Goal: Task Accomplishment & Management: Use online tool/utility

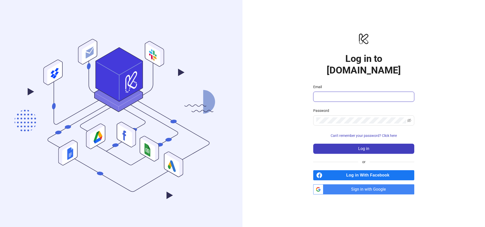
click at [332, 94] on input "Email" at bounding box center [363, 97] width 94 height 6
type input "**********"
click at [313, 144] on button "Log in" at bounding box center [363, 149] width 101 height 10
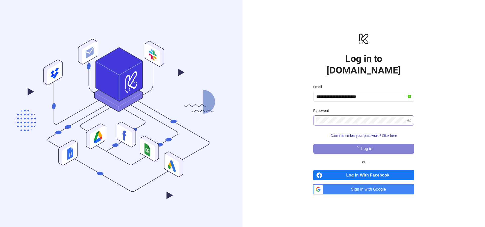
click at [412, 116] on span at bounding box center [363, 121] width 101 height 10
click at [411, 119] on icon "eye-invisible" at bounding box center [409, 121] width 4 height 4
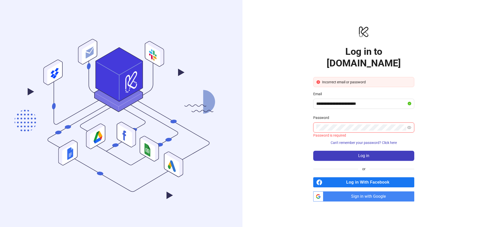
scroll to position [0, 0]
click at [378, 151] on button "Log in" at bounding box center [363, 156] width 101 height 10
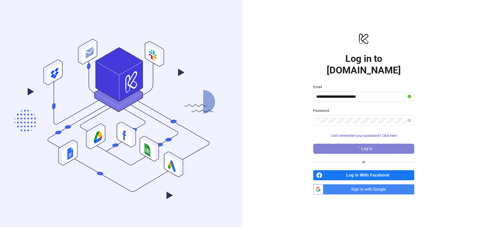
click at [258, 144] on div "**********" at bounding box center [364, 113] width 243 height 227
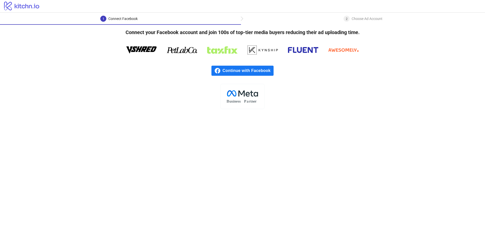
click at [229, 69] on span "Continue with Facebook" at bounding box center [248, 71] width 51 height 10
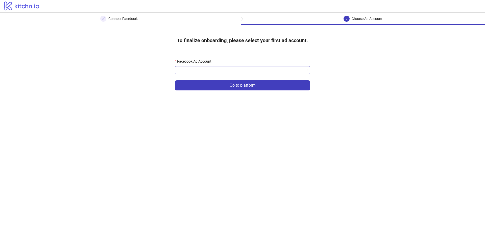
click at [217, 69] on input "Facebook Ad Account" at bounding box center [240, 70] width 125 height 8
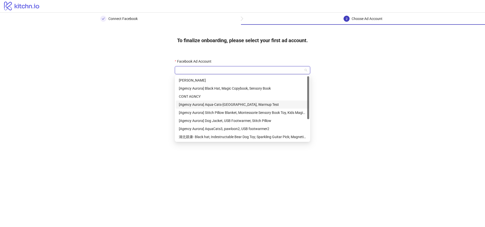
click at [223, 105] on div "[Agency Aurora] Aqua-Cats-[GEOGRAPHIC_DATA], Warmup Test" at bounding box center [242, 105] width 127 height 6
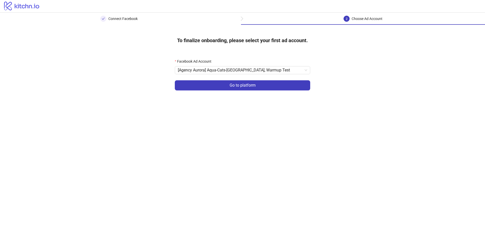
drag, startPoint x: 234, startPoint y: 87, endPoint x: 232, endPoint y: 91, distance: 4.4
click at [234, 87] on span "Go to platform" at bounding box center [243, 85] width 26 height 5
click at [212, 72] on input "Facebook Ad Account" at bounding box center [240, 70] width 125 height 8
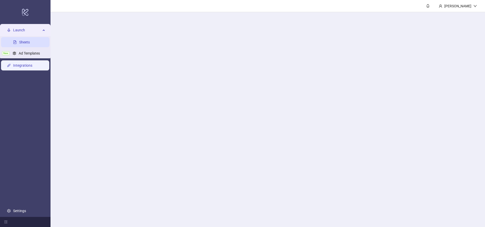
click at [20, 66] on link "Integrations" at bounding box center [22, 65] width 19 height 4
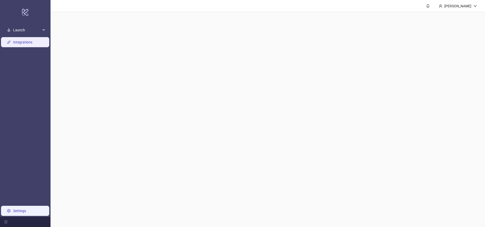
click at [18, 209] on link "Settings" at bounding box center [19, 211] width 13 height 4
click at [460, 6] on div "[PERSON_NAME]" at bounding box center [458, 6] width 31 height 6
click at [210, 63] on main "[PERSON_NAME]" at bounding box center [268, 113] width 435 height 227
click at [7, 221] on icon "menu-fold" at bounding box center [5, 222] width 3 height 3
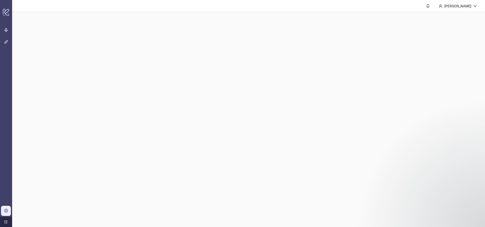
click at [7, 221] on icon "menu-unfold" at bounding box center [6, 222] width 4 height 4
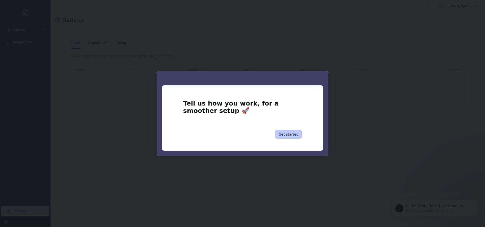
click at [288, 134] on button "Get started" at bounding box center [288, 134] width 27 height 9
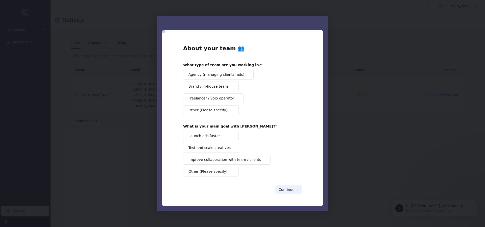
click at [214, 88] on span "Brand / In-house team" at bounding box center [208, 86] width 39 height 5
click at [233, 134] on span "Intercom messenger" at bounding box center [232, 136] width 4 height 4
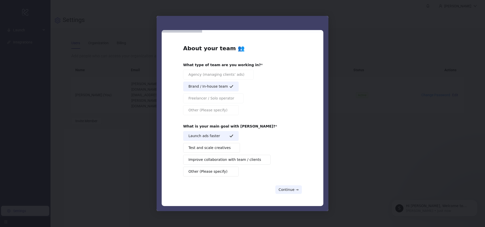
click at [291, 185] on div "About your team 👥 What type of team are you working in? Agency (managing client…" at bounding box center [242, 119] width 119 height 149
click at [290, 190] on button "Continue →" at bounding box center [289, 190] width 27 height 9
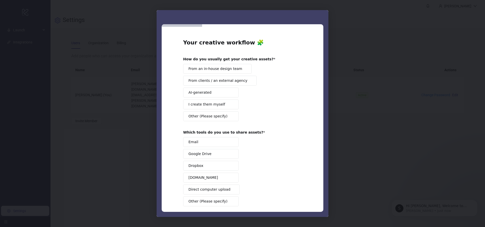
click at [222, 69] on span "From an in-house design team" at bounding box center [216, 68] width 54 height 5
click at [220, 152] on button "Google Drive" at bounding box center [211, 154] width 56 height 10
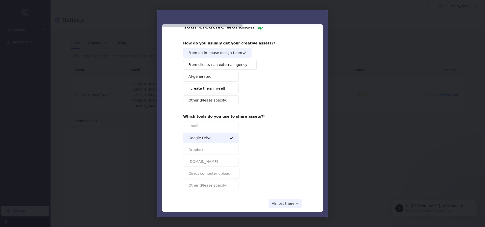
scroll to position [24, 0]
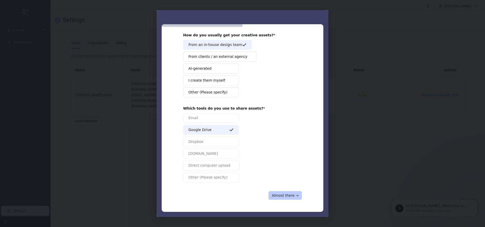
click at [284, 194] on button "Almost there →" at bounding box center [285, 195] width 33 height 9
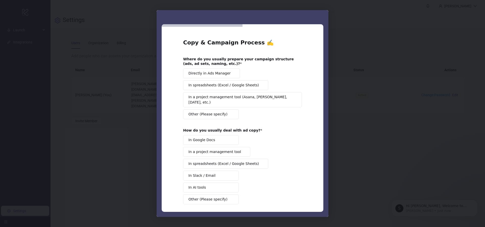
click at [207, 74] on span "Directly in Ads Manager" at bounding box center [210, 73] width 42 height 5
click at [195, 138] on span "In Google Docs" at bounding box center [202, 140] width 27 height 5
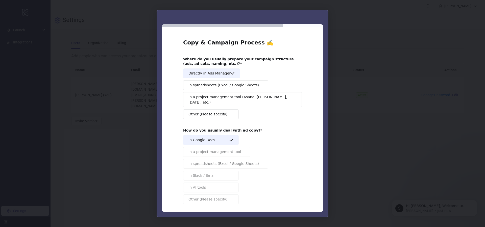
scroll to position [17, 0]
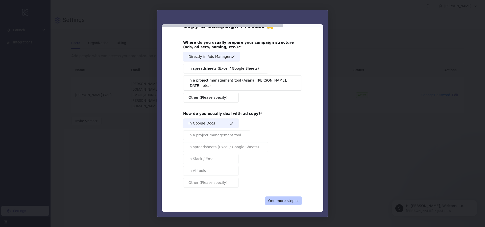
click at [294, 197] on button "One more step →" at bounding box center [283, 201] width 37 height 9
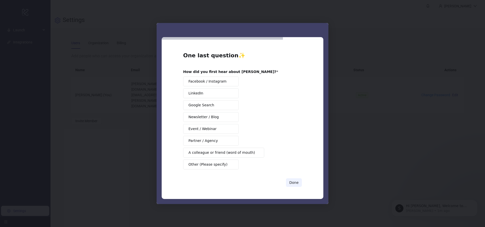
click at [221, 161] on button "Other (Please specify)" at bounding box center [211, 165] width 56 height 10
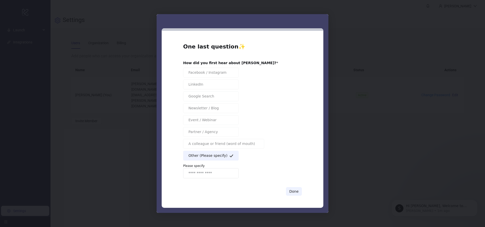
drag, startPoint x: 218, startPoint y: 177, endPoint x: 219, endPoint y: 172, distance: 4.9
click at [218, 175] on input "Enter response" at bounding box center [211, 173] width 56 height 10
type input "*******"
click at [256, 189] on div "Done" at bounding box center [242, 191] width 119 height 9
click at [306, 191] on div "One last question ✨ How did you first hear about Kitchn? Facebook / Instagram L…" at bounding box center [243, 119] width 162 height 177
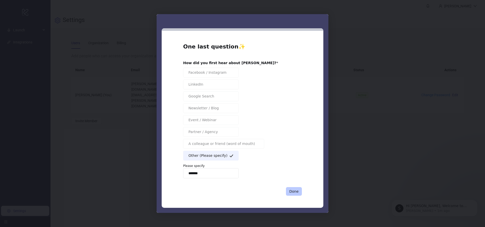
click at [301, 192] on button "Done" at bounding box center [294, 191] width 16 height 9
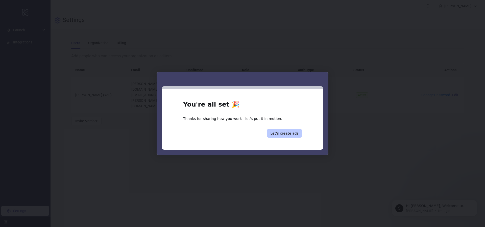
click at [292, 134] on button "Let’s create ads" at bounding box center [284, 133] width 35 height 9
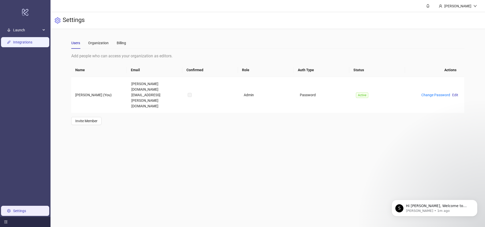
click at [23, 44] on link "Integrations" at bounding box center [22, 42] width 19 height 4
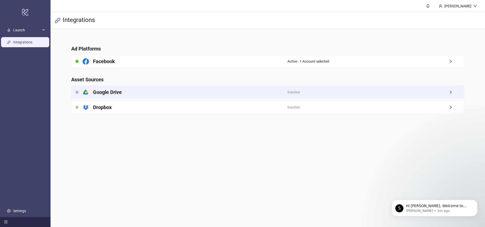
click at [115, 94] on h4 "Google Drive" at bounding box center [107, 92] width 29 height 7
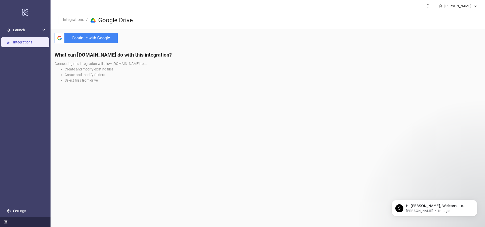
click at [96, 37] on span "Continue with Google" at bounding box center [92, 38] width 51 height 10
click at [442, 209] on p "[PERSON_NAME] • 1m ago" at bounding box center [438, 211] width 65 height 5
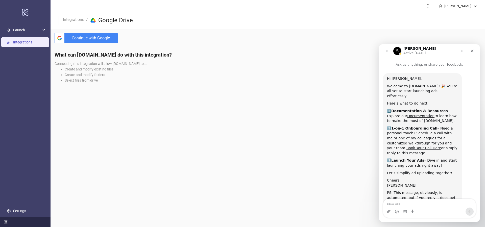
scroll to position [15, 0]
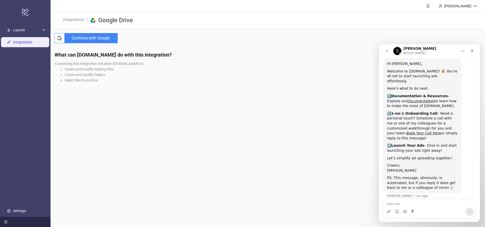
drag, startPoint x: 408, startPoint y: 202, endPoint x: 409, endPoint y: 198, distance: 4.1
click at [408, 202] on textarea "Message…" at bounding box center [429, 203] width 93 height 9
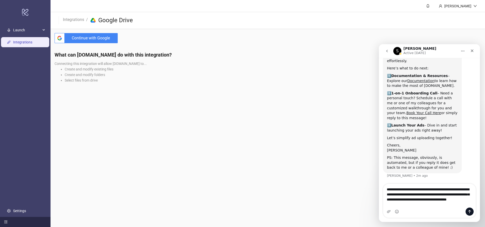
scroll to position [40, 0]
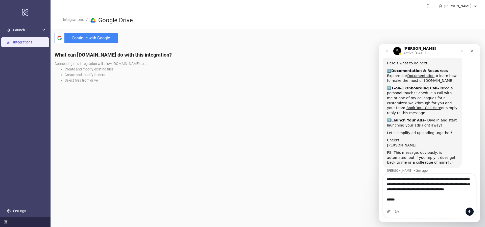
type textarea "**********"
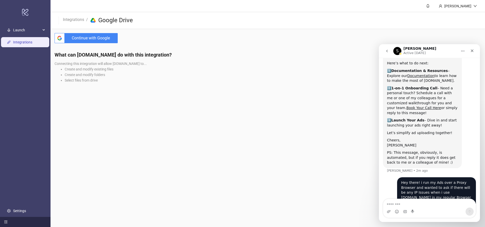
scroll to position [57, 0]
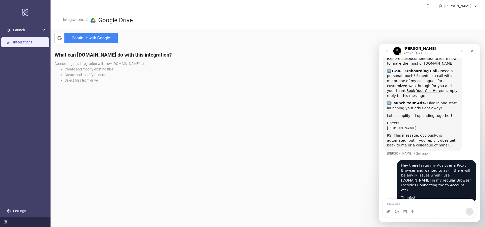
click at [103, 39] on span "Continue with Google" at bounding box center [92, 38] width 51 height 10
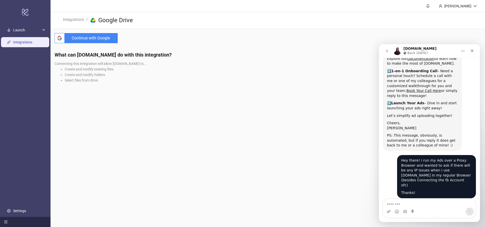
scroll to position [104, 0]
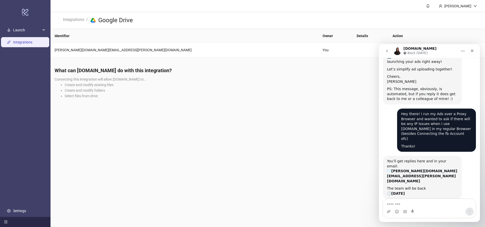
click at [241, 153] on main "[PERSON_NAME] Integrations / platform/google_drive Google Drive Identifier Owne…" at bounding box center [268, 113] width 435 height 227
click at [471, 48] on div "Close" at bounding box center [472, 50] width 9 height 9
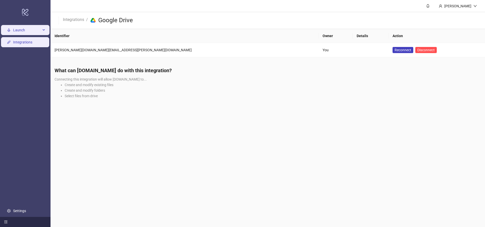
click at [36, 30] on span "Launch" at bounding box center [27, 30] width 28 height 10
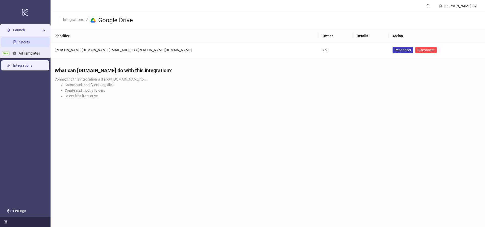
click at [25, 43] on link "Sheets" at bounding box center [24, 42] width 11 height 4
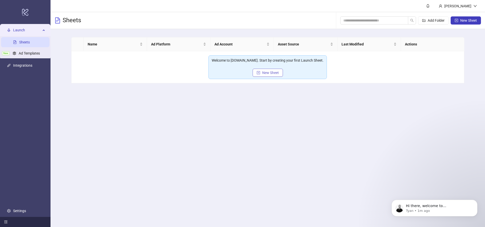
click at [269, 75] on button "New Sheet" at bounding box center [268, 73] width 30 height 8
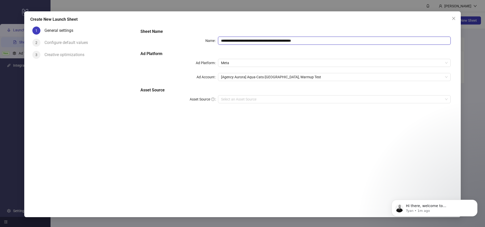
click at [318, 40] on input "**********" at bounding box center [334, 41] width 233 height 8
drag, startPoint x: 284, startPoint y: 35, endPoint x: 170, endPoint y: 32, distance: 114.3
click at [170, 32] on div "**********" at bounding box center [296, 69] width 314 height 85
click at [221, 40] on input "**********" at bounding box center [334, 41] width 233 height 8
type input "**********"
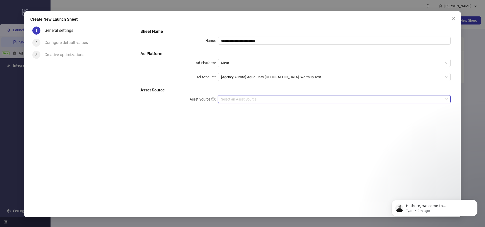
click at [232, 101] on input "Asset Source" at bounding box center [332, 100] width 222 height 8
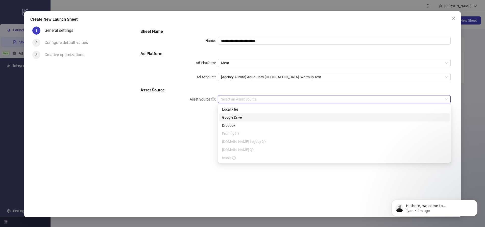
click at [237, 118] on div "Google Drive" at bounding box center [334, 118] width 225 height 6
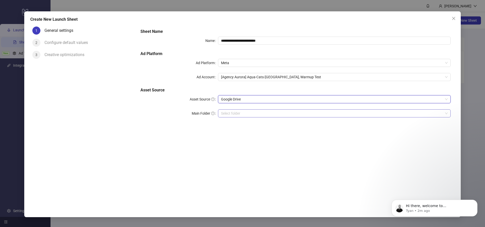
click at [242, 112] on input "Main Folder" at bounding box center [332, 114] width 222 height 8
click at [244, 115] on input "Main Folder" at bounding box center [332, 114] width 222 height 8
click at [447, 113] on span at bounding box center [334, 114] width 227 height 8
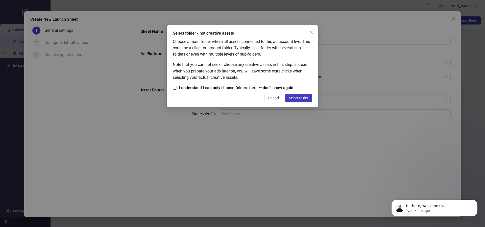
click at [219, 88] on span "I understand I can only choose folders here — don’t show again" at bounding box center [236, 88] width 119 height 6
click at [293, 97] on span "Select folder" at bounding box center [298, 98] width 19 height 4
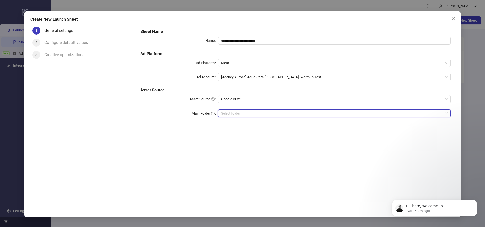
click at [254, 115] on input "Main Folder" at bounding box center [332, 114] width 222 height 8
click at [442, 112] on input "Main Folder" at bounding box center [332, 114] width 222 height 8
click at [247, 113] on span "5.8 - 10" at bounding box center [334, 114] width 227 height 8
click at [222, 127] on form "**********" at bounding box center [295, 76] width 318 height 103
click at [477, 202] on icon "Dismiss notification" at bounding box center [476, 201] width 3 height 3
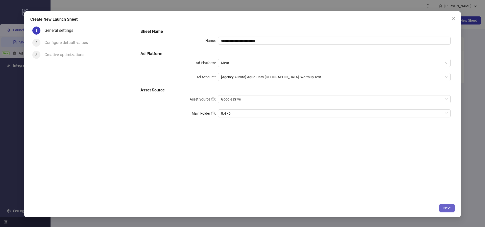
click at [444, 208] on span "Next" at bounding box center [447, 208] width 7 height 4
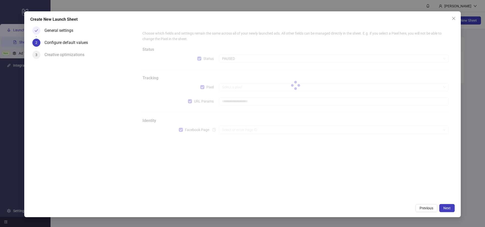
type input "**********"
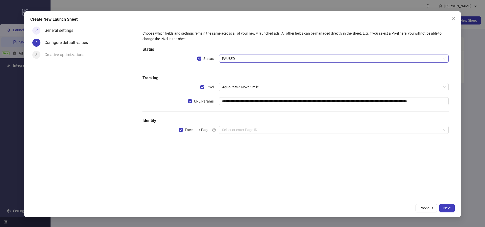
click at [235, 61] on span "PAUSED" at bounding box center [334, 59] width 224 height 8
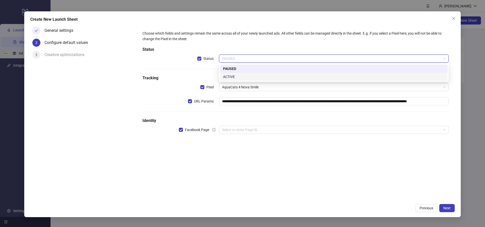
drag, startPoint x: 233, startPoint y: 75, endPoint x: 223, endPoint y: 79, distance: 10.8
click at [233, 75] on div "ACTIVE" at bounding box center [334, 77] width 222 height 6
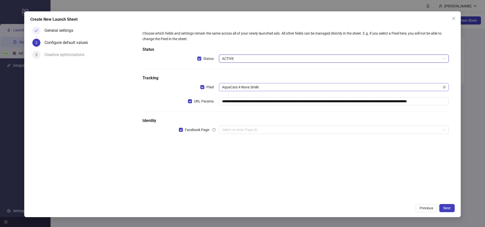
click at [243, 86] on span "AquaCats 4 Nova Smile" at bounding box center [334, 87] width 224 height 8
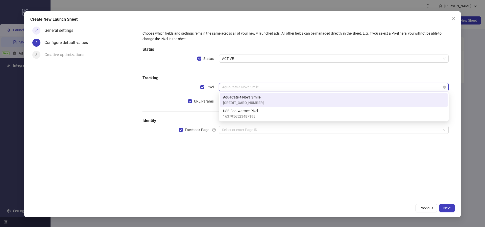
click at [243, 86] on span "AquaCats 4 Nova Smile" at bounding box center [334, 87] width 224 height 8
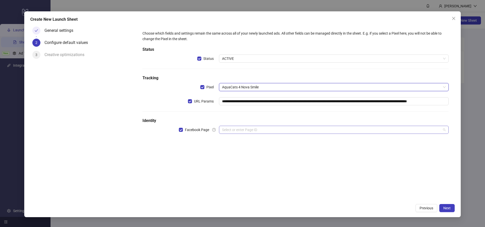
click at [257, 131] on input "search" at bounding box center [331, 130] width 219 height 8
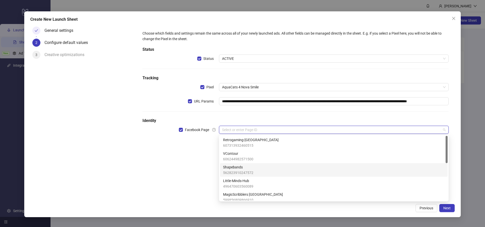
scroll to position [81, 0]
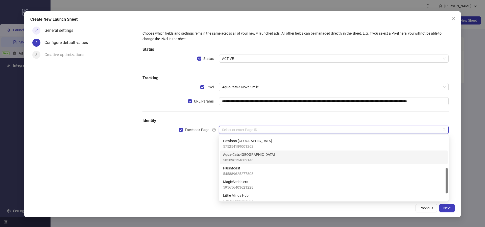
click at [285, 157] on div "Aqua-Cats-USA 585896134602146" at bounding box center [334, 157] width 222 height 11
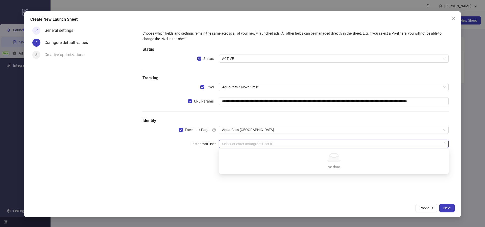
click at [229, 144] on input "search" at bounding box center [331, 144] width 219 height 8
click at [186, 154] on div "**********" at bounding box center [296, 93] width 310 height 128
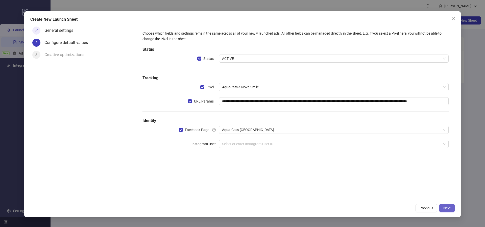
drag, startPoint x: 447, startPoint y: 208, endPoint x: 446, endPoint y: 205, distance: 3.3
click at [448, 208] on span "Next" at bounding box center [447, 208] width 7 height 4
click at [291, 143] on input "search" at bounding box center [331, 144] width 219 height 8
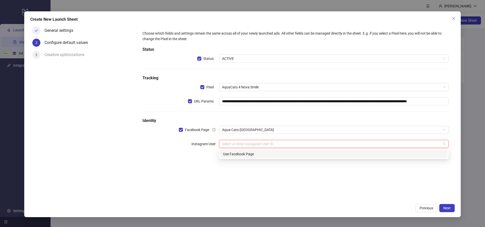
click at [248, 154] on div "Use Facebook Page" at bounding box center [334, 154] width 222 height 6
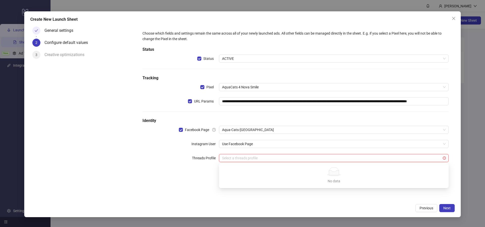
click at [379, 157] on input "search" at bounding box center [331, 158] width 219 height 8
click at [179, 175] on div "**********" at bounding box center [295, 113] width 318 height 177
click at [444, 158] on icon "exclamation-circle" at bounding box center [444, 158] width 3 height 3
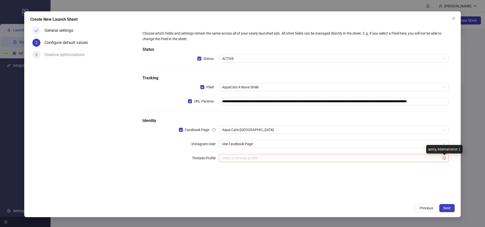
click at [377, 157] on input "search" at bounding box center [331, 158] width 219 height 8
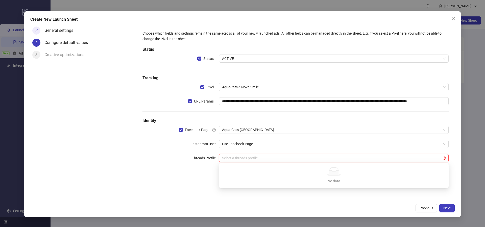
click at [334, 178] on div "No data" at bounding box center [334, 181] width 218 height 6
type input "*"
click at [187, 173] on form "**********" at bounding box center [295, 100] width 318 height 150
click at [444, 206] on span "Next" at bounding box center [447, 208] width 7 height 4
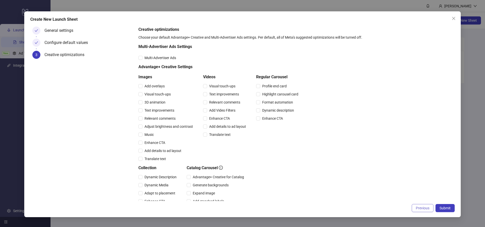
click at [416, 208] on span "Previous" at bounding box center [423, 208] width 14 height 4
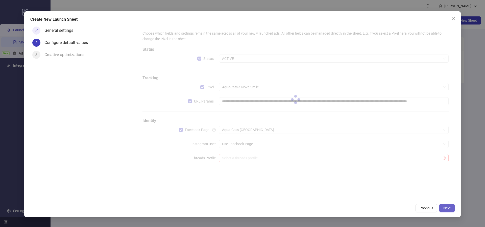
click at [451, 206] on button "Next" at bounding box center [447, 208] width 15 height 8
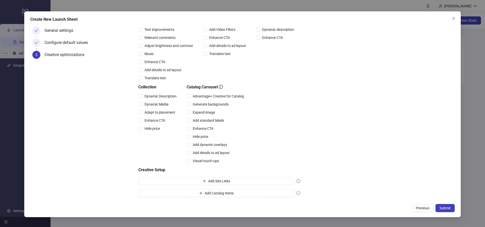
scroll to position [81, 0]
click at [444, 207] on span "Submit" at bounding box center [445, 208] width 11 height 4
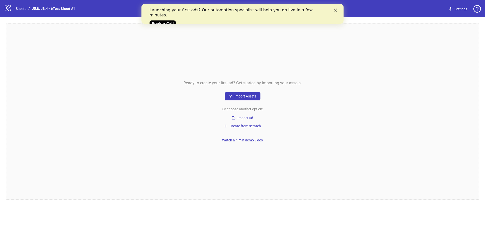
click at [240, 101] on div "Ready to create your first ad? Get started by importing your assets: Import Ass…" at bounding box center [242, 111] width 473 height 177
click at [243, 96] on span "Import Assets" at bounding box center [246, 96] width 22 height 4
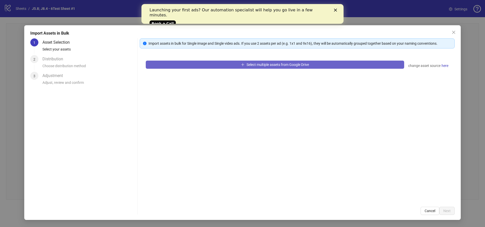
click at [268, 64] on span "Select multiple assets from Google Drive" at bounding box center [278, 65] width 62 height 4
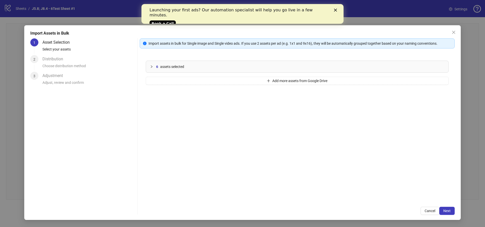
click at [152, 67] on icon "collapsed" at bounding box center [151, 66] width 3 height 3
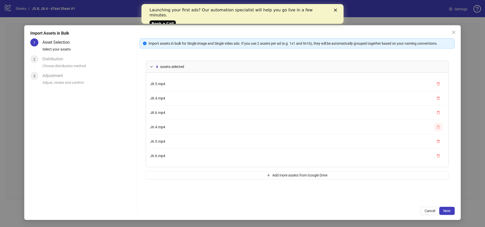
click at [438, 127] on icon "delete" at bounding box center [439, 127] width 4 height 4
click at [438, 129] on button "button" at bounding box center [439, 127] width 8 height 8
click at [438, 128] on icon "delete" at bounding box center [439, 127] width 4 height 4
click at [266, 137] on div "3 assets selected J8.5.mp4 J8.4.mp4 J8.6.mp4 Add more assets from Google Drive" at bounding box center [297, 128] width 315 height 146
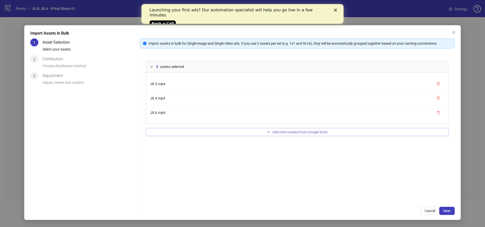
click at [269, 131] on icon "plus" at bounding box center [269, 132] width 4 height 4
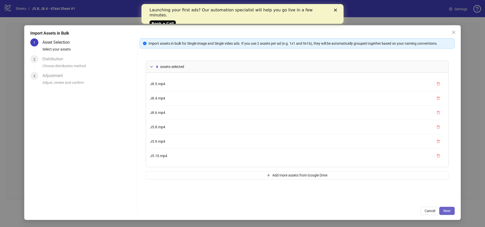
click at [449, 210] on span "Next" at bounding box center [447, 211] width 7 height 4
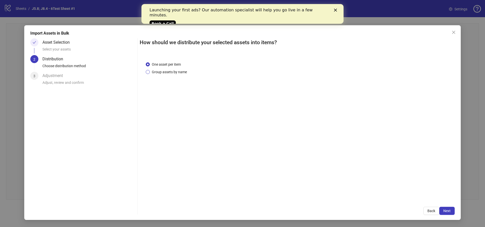
click at [153, 72] on span "Group assets by name" at bounding box center [169, 72] width 39 height 6
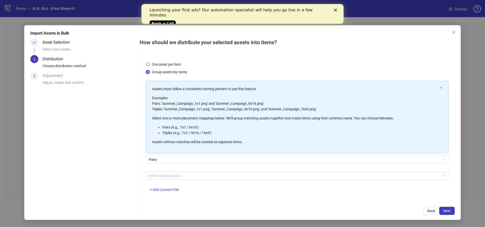
click at [168, 63] on span "One asset per item" at bounding box center [166, 65] width 33 height 6
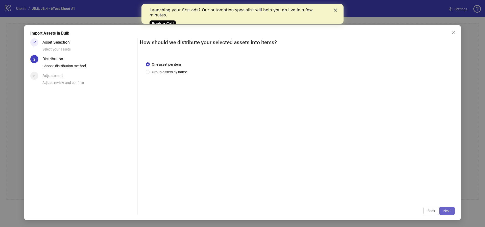
click at [445, 211] on span "Next" at bounding box center [447, 211] width 7 height 4
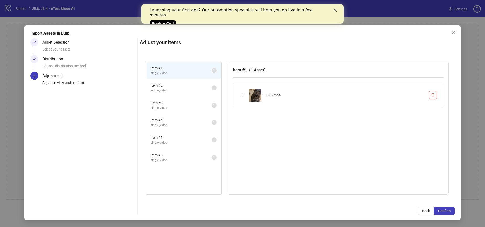
click at [174, 88] on span "single_video" at bounding box center [181, 90] width 61 height 5
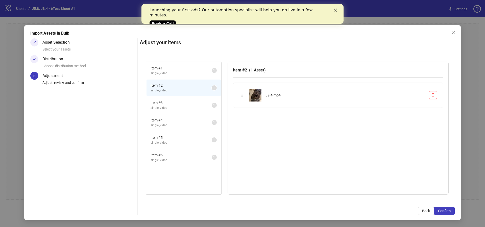
click at [173, 101] on span "Item # 3" at bounding box center [181, 103] width 61 height 6
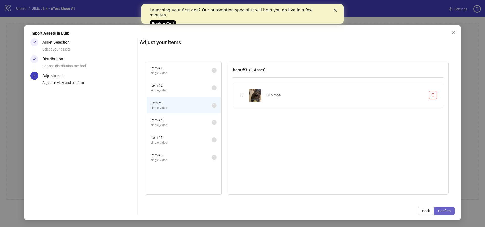
click at [450, 211] on span "Confirm" at bounding box center [444, 211] width 13 height 4
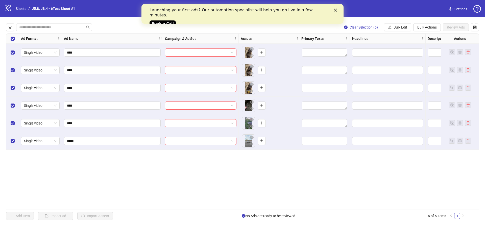
click at [336, 10] on polygon "Close" at bounding box center [335, 10] width 3 height 3
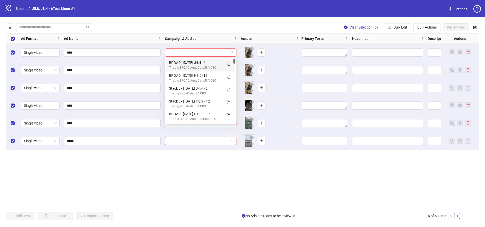
click at [214, 52] on input "search" at bounding box center [198, 53] width 61 height 8
click at [232, 53] on span at bounding box center [200, 53] width 65 height 8
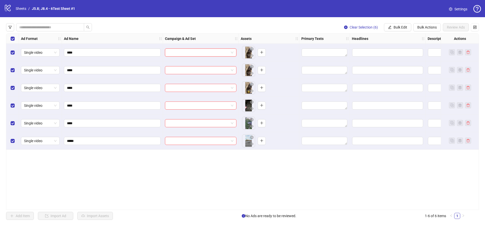
click at [232, 53] on span at bounding box center [200, 53] width 65 height 8
click at [232, 54] on span at bounding box center [200, 53] width 65 height 8
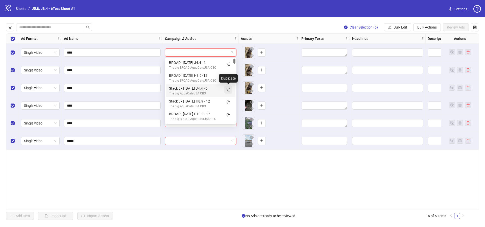
click at [230, 91] on rect "Duplicate" at bounding box center [229, 90] width 3 height 3
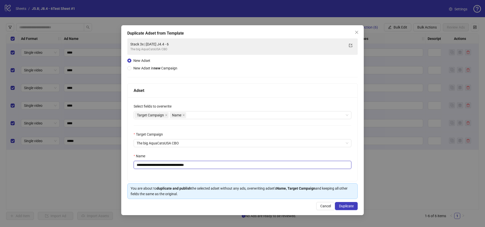
click at [157, 165] on input "**********" at bounding box center [243, 165] width 218 height 8
type input "**********"
click at [352, 207] on span "Duplicate" at bounding box center [346, 206] width 15 height 4
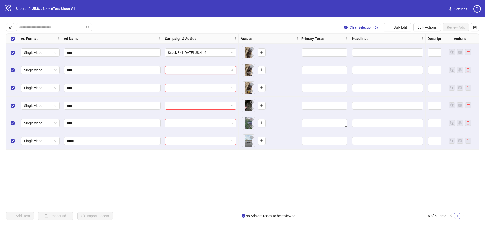
click at [194, 71] on input "search" at bounding box center [198, 70] width 61 height 8
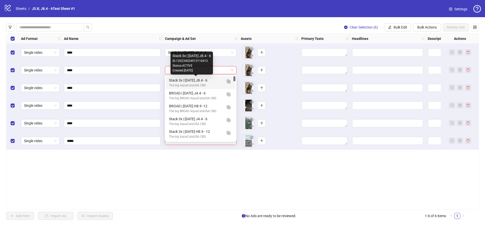
click at [195, 81] on div "Stack 3x | [DATE] J8.4 - 6" at bounding box center [195, 81] width 53 height 6
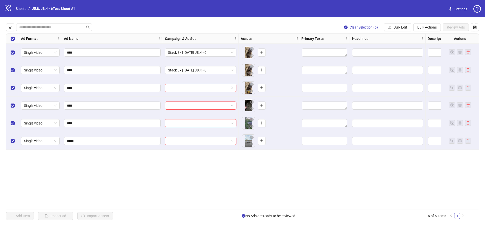
click at [221, 87] on input "search" at bounding box center [198, 88] width 61 height 8
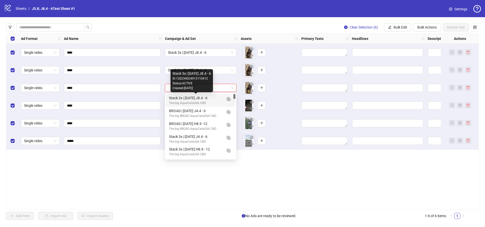
click at [212, 99] on div "Stack 3x | [DATE] J8.4 - 6" at bounding box center [195, 98] width 53 height 6
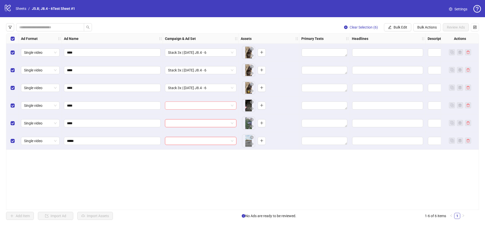
click at [193, 106] on input "search" at bounding box center [198, 106] width 61 height 8
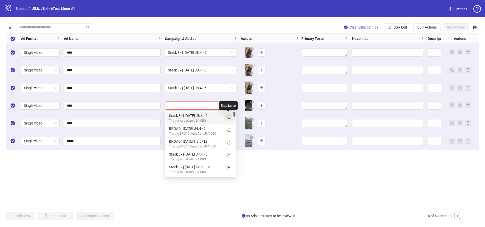
click at [228, 116] on icon "Duplicate" at bounding box center [228, 116] width 5 height 5
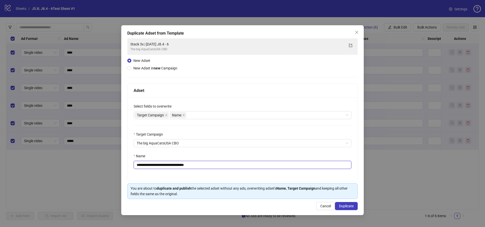
click at [176, 165] on input "**********" at bounding box center [243, 165] width 218 height 8
type input "**********"
click at [351, 207] on span "Duplicate" at bounding box center [346, 206] width 15 height 4
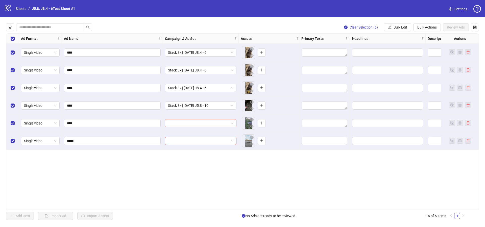
click at [192, 123] on input "search" at bounding box center [198, 124] width 61 height 8
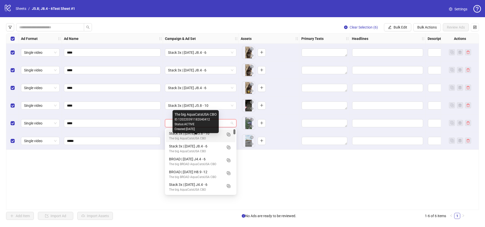
click at [193, 136] on div "The big AquaCatsUSA CBO" at bounding box center [195, 138] width 53 height 5
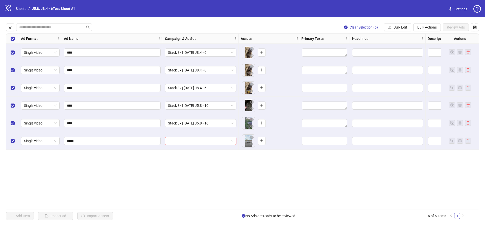
click at [203, 141] on input "search" at bounding box center [198, 141] width 61 height 8
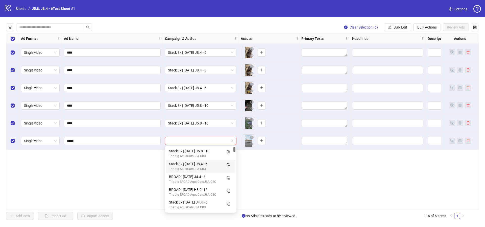
click at [200, 161] on div "Stack 3x | [DATE] J8.4 - 6" at bounding box center [195, 164] width 53 height 6
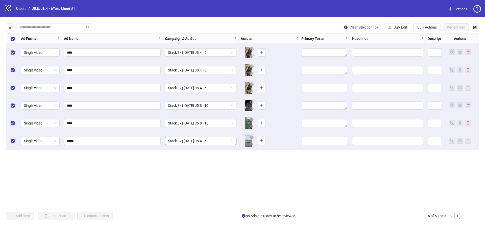
click at [207, 143] on span "Stack 3x | [DATE] J8.4 - 6" at bounding box center [200, 141] width 65 height 8
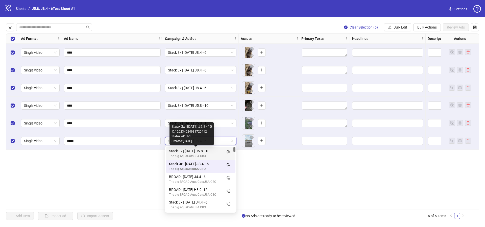
click at [207, 152] on div "Stack 3x | [DATE] J5.8 - 10" at bounding box center [195, 151] width 53 height 6
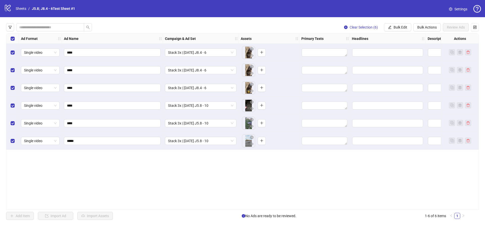
click at [180, 176] on div "Ad Format Ad Name Campaign & Ad Set Assets Primary Texts Headlines Descriptions…" at bounding box center [242, 121] width 473 height 177
drag, startPoint x: 268, startPoint y: 207, endPoint x: 273, endPoint y: 207, distance: 4.8
click at [273, 207] on div "Ad Format Ad Name Campaign & Ad Set Assets Primary Texts Headlines Descriptions…" at bounding box center [242, 121] width 473 height 177
drag, startPoint x: 258, startPoint y: 207, endPoint x: 292, endPoint y: 206, distance: 34.4
click at [285, 209] on div "Ad Format Ad Name Campaign & Ad Set Assets Primary Texts Headlines Descriptions…" at bounding box center [242, 121] width 473 height 177
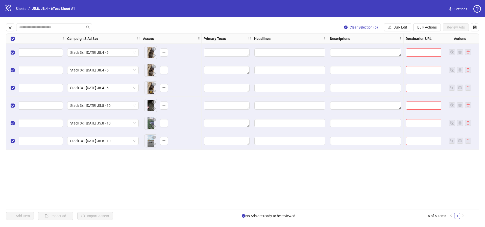
scroll to position [0, 100]
click at [398, 28] on span "Bulk Edit" at bounding box center [401, 27] width 14 height 4
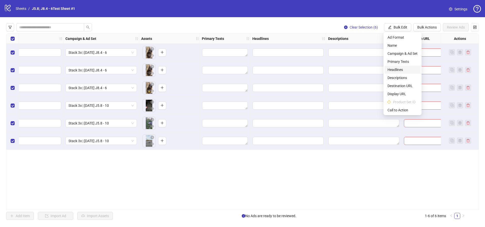
click at [394, 70] on span "Headlines" at bounding box center [403, 70] width 30 height 6
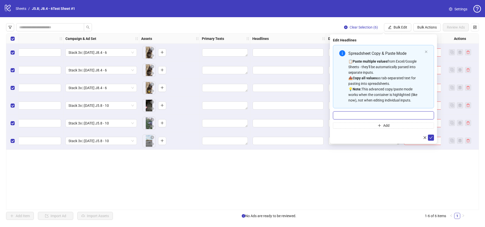
click at [369, 117] on input "Multi-input container - paste or copy values" at bounding box center [383, 115] width 101 height 8
paste input "**********"
type input "**********"
click at [427, 51] on icon "close" at bounding box center [426, 51] width 3 height 3
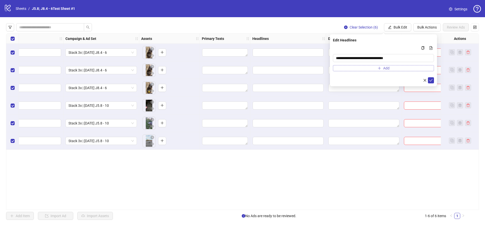
click at [386, 70] on span "Add" at bounding box center [386, 68] width 6 height 4
click at [367, 69] on input "Multi-input container - paste or copy values" at bounding box center [381, 69] width 90 height 6
paste input "**********"
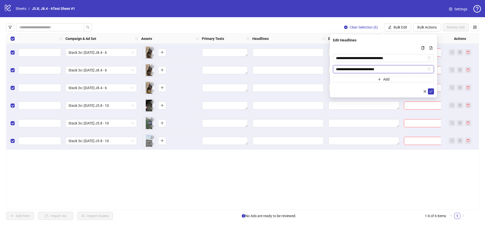
type input "**********"
click at [379, 81] on span "Multi-input container - paste or copy values" at bounding box center [380, 79] width 4 height 4
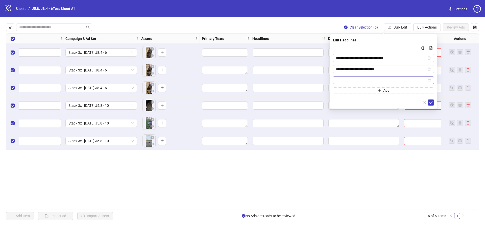
click at [344, 82] on input "Multi-input container - paste or copy values" at bounding box center [381, 81] width 90 height 6
type input "**********"
click at [378, 90] on icon "plus" at bounding box center [380, 91] width 4 height 4
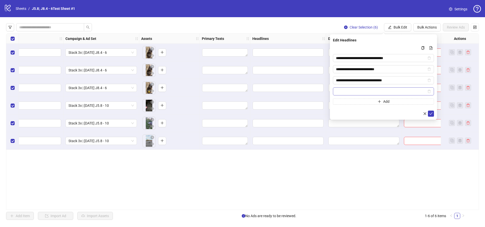
click at [380, 93] on input "Multi-input container - paste or copy values" at bounding box center [381, 92] width 90 height 6
type input "**********"
click at [431, 113] on icon "check" at bounding box center [431, 114] width 4 height 4
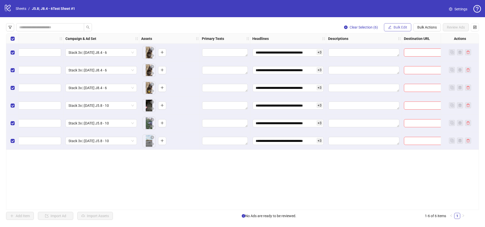
click at [392, 27] on button "Bulk Edit" at bounding box center [397, 27] width 27 height 8
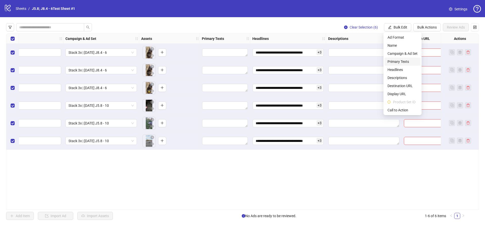
click at [397, 62] on span "Primary Texts" at bounding box center [403, 62] width 30 height 6
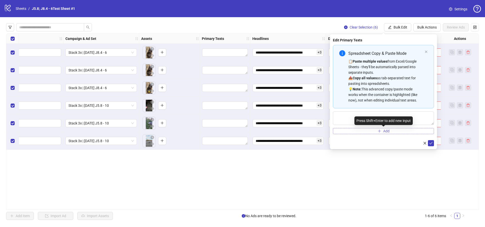
click at [376, 130] on button "Add" at bounding box center [383, 131] width 101 height 6
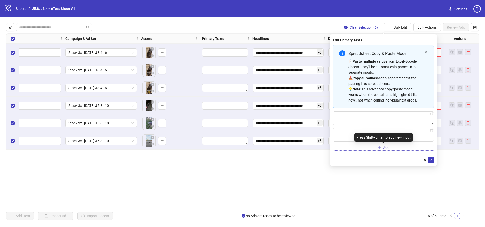
click at [381, 147] on icon "plus" at bounding box center [380, 148] width 4 height 4
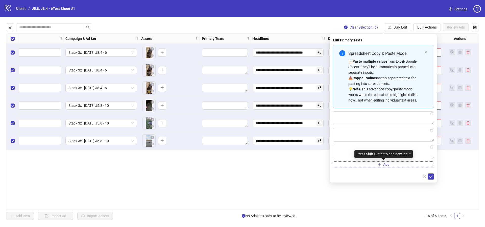
click at [382, 164] on button "Add" at bounding box center [383, 165] width 101 height 6
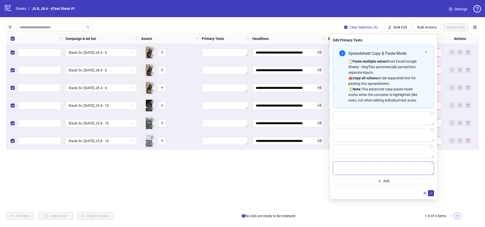
click at [373, 165] on textarea "Multi-text input container - paste or copy values" at bounding box center [383, 169] width 101 height 14
type textarea "**********"
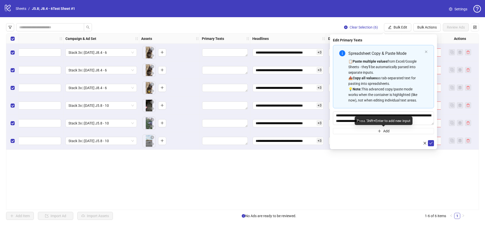
click at [373, 134] on form "**********" at bounding box center [383, 95] width 101 height 101
click at [379, 131] on icon "plus" at bounding box center [380, 131] width 4 height 4
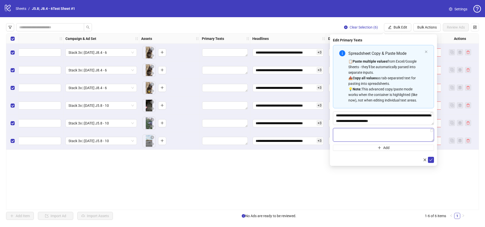
paste textarea "**********"
type textarea "**********"
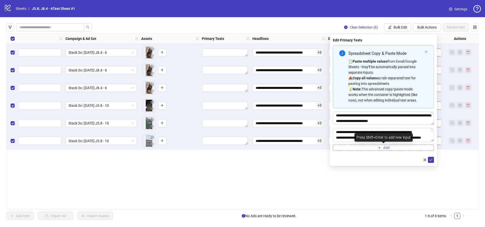
click at [371, 147] on button "Add" at bounding box center [383, 148] width 101 height 6
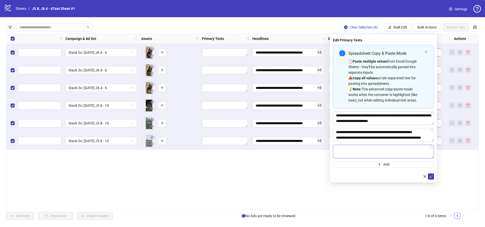
click at [366, 149] on textarea "Multi-text input container - paste or copy values" at bounding box center [383, 152] width 101 height 14
type textarea "**********"
click at [381, 165] on icon "plus" at bounding box center [380, 165] width 4 height 4
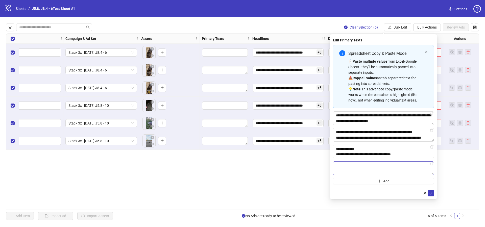
click at [380, 167] on textarea "Multi-text input container - paste or copy values" at bounding box center [383, 169] width 101 height 14
type textarea "**********"
click at [432, 193] on icon "check" at bounding box center [431, 194] width 4 height 4
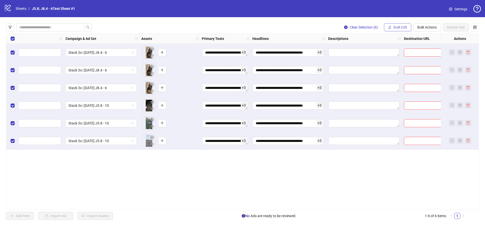
click at [402, 30] on button "Bulk Edit" at bounding box center [397, 27] width 27 height 8
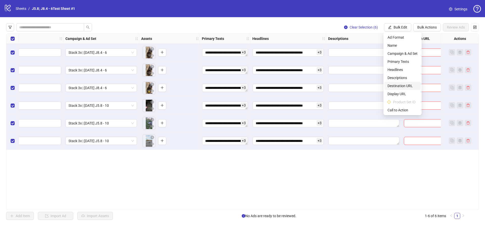
click at [395, 87] on span "Destination URL" at bounding box center [403, 86] width 30 height 6
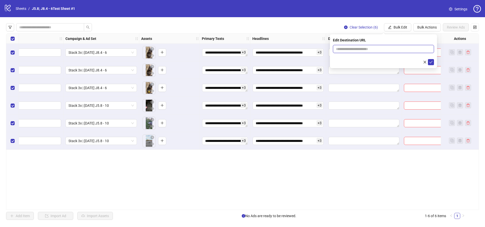
click at [368, 47] on input "text" at bounding box center [381, 49] width 91 height 6
paste input "**********"
type input "**********"
click at [434, 62] on button "submit" at bounding box center [431, 62] width 6 height 6
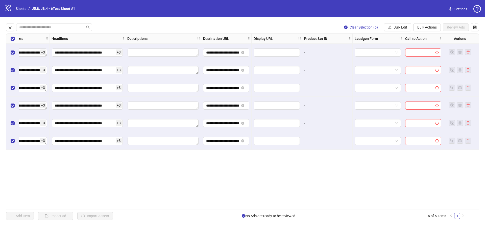
scroll to position [0, 303]
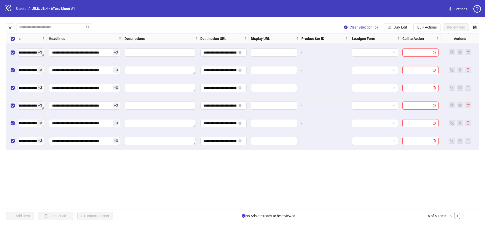
click at [413, 57] on div at bounding box center [421, 53] width 40 height 18
click at [418, 54] on input "search" at bounding box center [419, 53] width 26 height 8
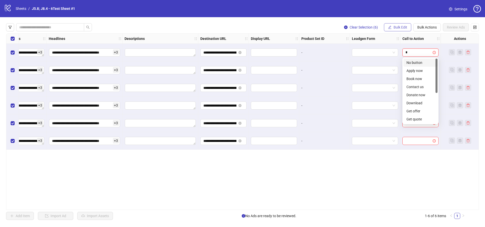
type input "*"
click at [403, 25] on button "Bulk Edit" at bounding box center [397, 27] width 27 height 8
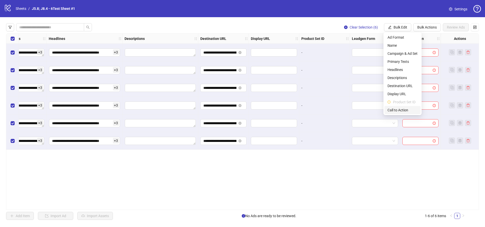
click at [402, 109] on span "Call to Action" at bounding box center [403, 110] width 30 height 6
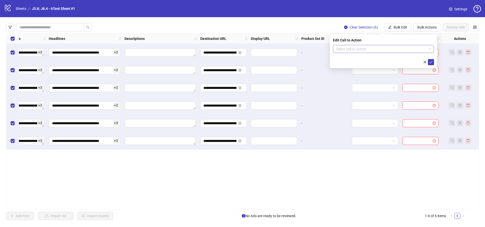
click at [372, 49] on input "search" at bounding box center [381, 49] width 90 height 8
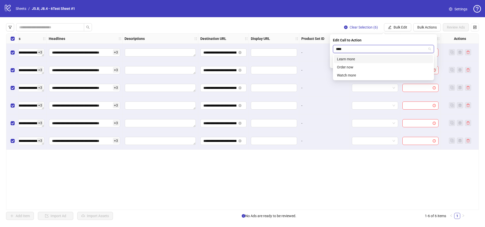
type input "*****"
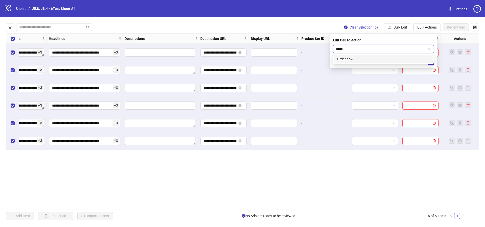
click at [368, 60] on div "Order now" at bounding box center [383, 59] width 93 height 6
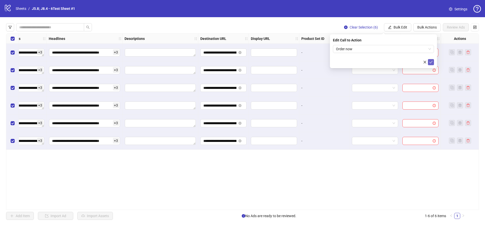
click at [433, 61] on button "submit" at bounding box center [431, 62] width 6 height 6
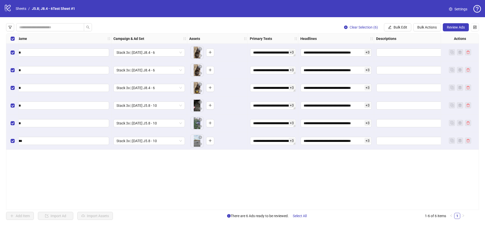
scroll to position [0, 0]
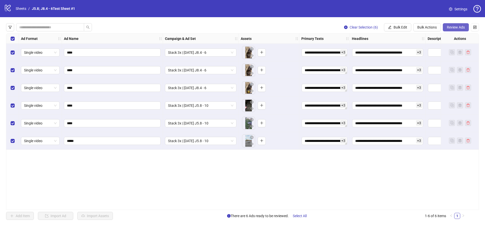
click at [456, 29] on span "Review Ads" at bounding box center [456, 27] width 18 height 4
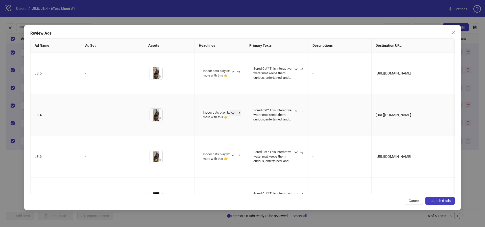
click at [232, 112] on icon "down" at bounding box center [233, 114] width 4 height 4
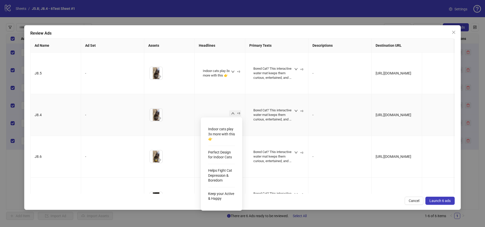
click at [234, 113] on icon "up" at bounding box center [233, 114] width 4 height 4
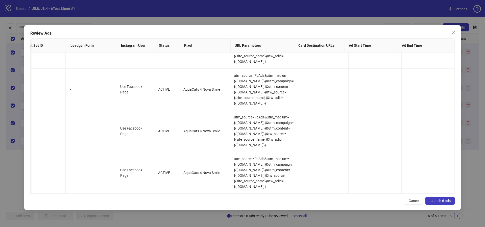
click at [441, 200] on span "Launch 6 ads" at bounding box center [440, 201] width 21 height 4
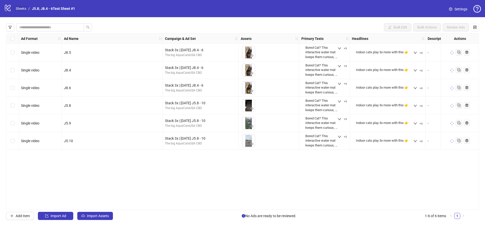
click at [21, 8] on link "Sheets" at bounding box center [21, 9] width 13 height 6
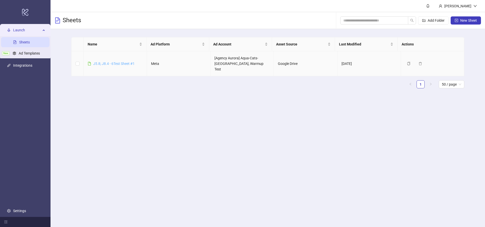
click at [102, 62] on link "J5.8; J8.4 - 6Test Sheet #1" at bounding box center [113, 64] width 41 height 4
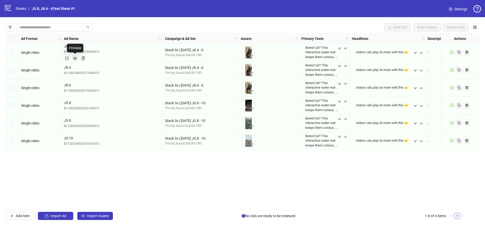
click at [75, 58] on icon "eye" at bounding box center [75, 59] width 4 height 4
